Goal: Check status: Check status

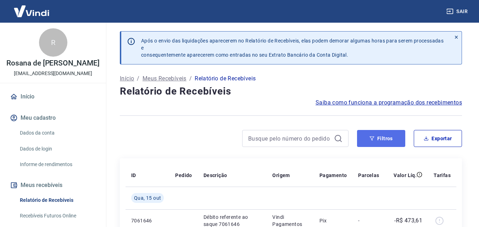
click at [377, 140] on button "Filtros" at bounding box center [381, 138] width 48 height 17
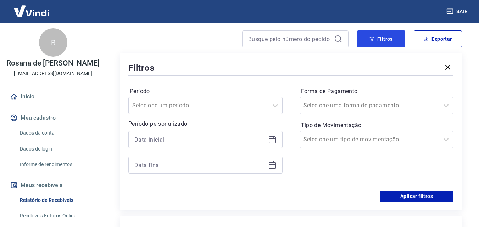
scroll to position [106, 0]
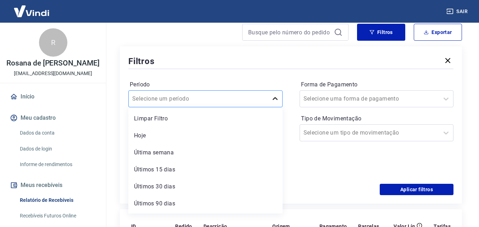
click at [276, 99] on icon at bounding box center [275, 99] width 9 height 9
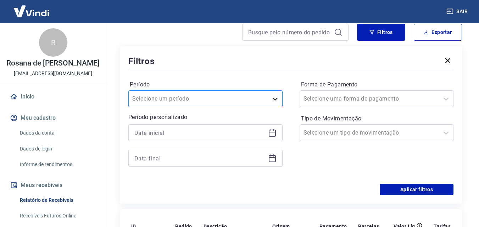
click at [276, 99] on icon at bounding box center [275, 99] width 9 height 9
click at [275, 134] on icon at bounding box center [272, 133] width 9 height 9
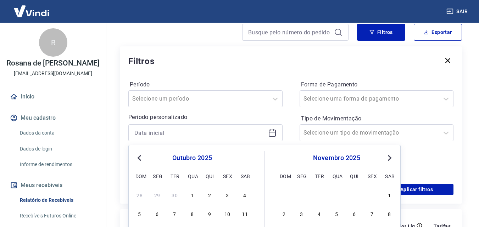
click at [140, 159] on span "Previous Month" at bounding box center [140, 158] width 0 height 8
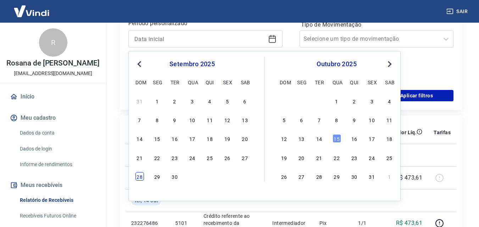
scroll to position [213, 0]
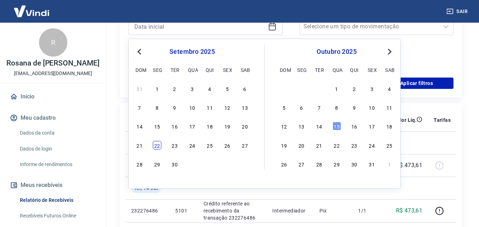
click at [156, 146] on div "22" at bounding box center [157, 145] width 9 height 9
click at [175, 164] on td at bounding box center [183, 165] width 28 height 23
type input "22/09/2025"
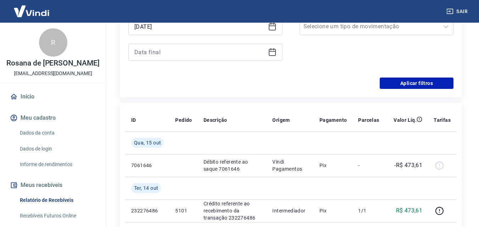
click at [272, 51] on icon at bounding box center [272, 51] width 7 height 1
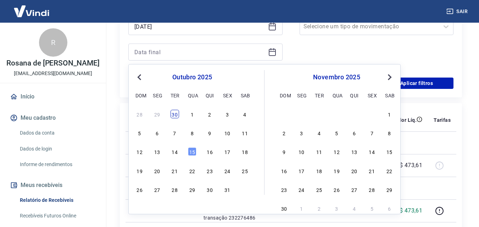
click at [174, 115] on div "30" at bounding box center [174, 114] width 9 height 9
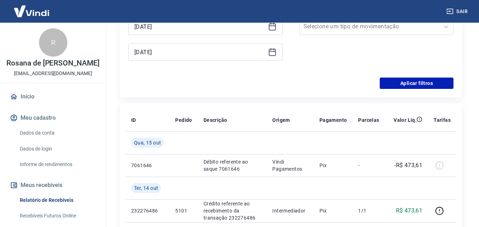
type input "30/09/2025"
click at [139, 74] on div "Período Selecione um período Período personalizado Selected date: segunda-feira…" at bounding box center [290, 20] width 325 height 113
click at [417, 82] on button "Aplicar filtros" at bounding box center [417, 83] width 74 height 11
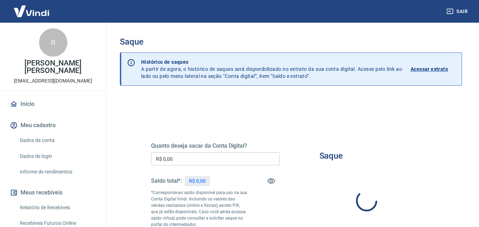
type input "R$ 0,00"
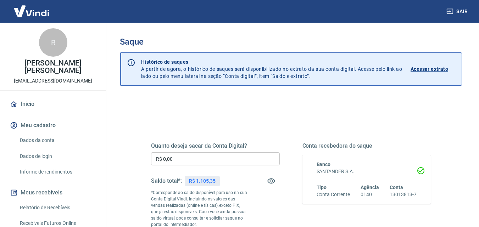
click at [464, 11] on button "Sair" at bounding box center [458, 11] width 26 height 13
